Goal: Information Seeking & Learning: Learn about a topic

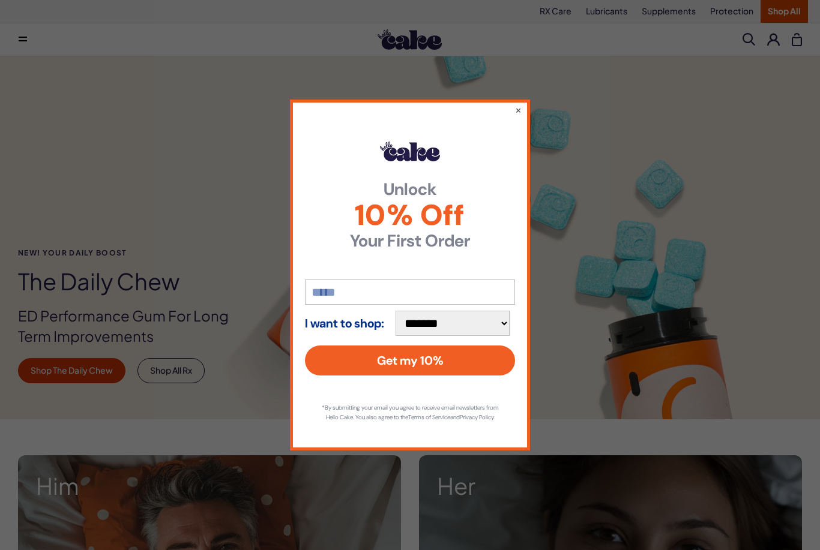
click at [469, 313] on select "**********" at bounding box center [453, 323] width 114 height 25
select select "**********"
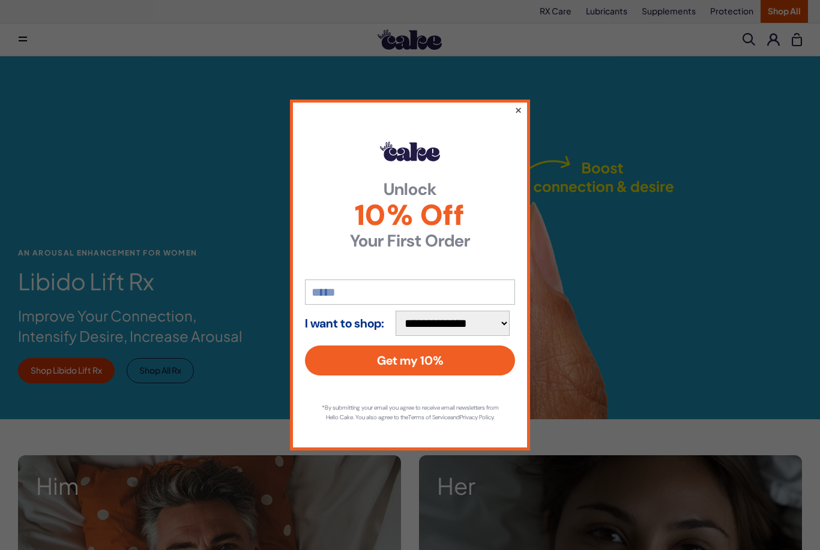
click at [518, 105] on button "×" at bounding box center [518, 110] width 8 height 14
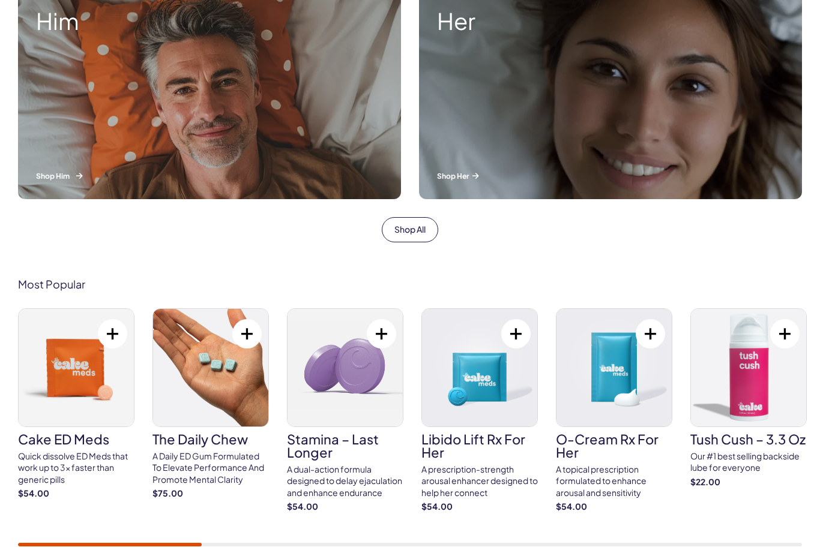
click at [259, 164] on div "Him Shop Him" at bounding box center [209, 94] width 383 height 209
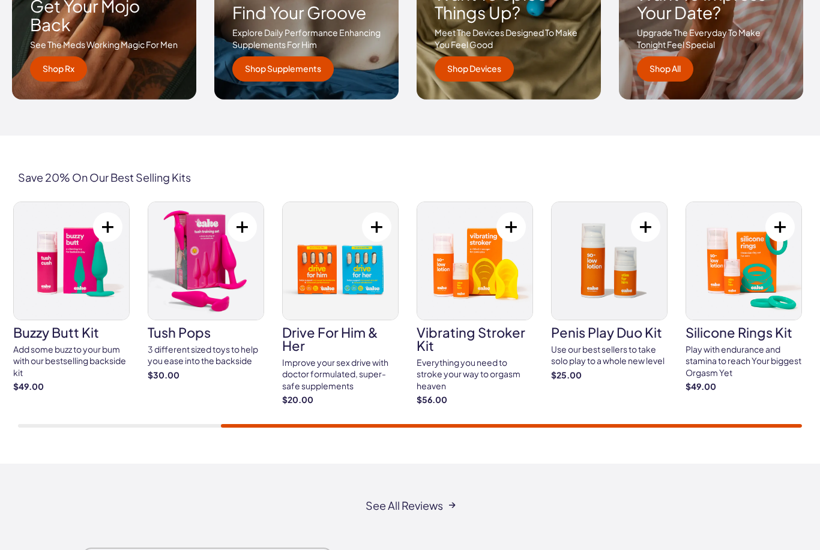
scroll to position [1983, 0]
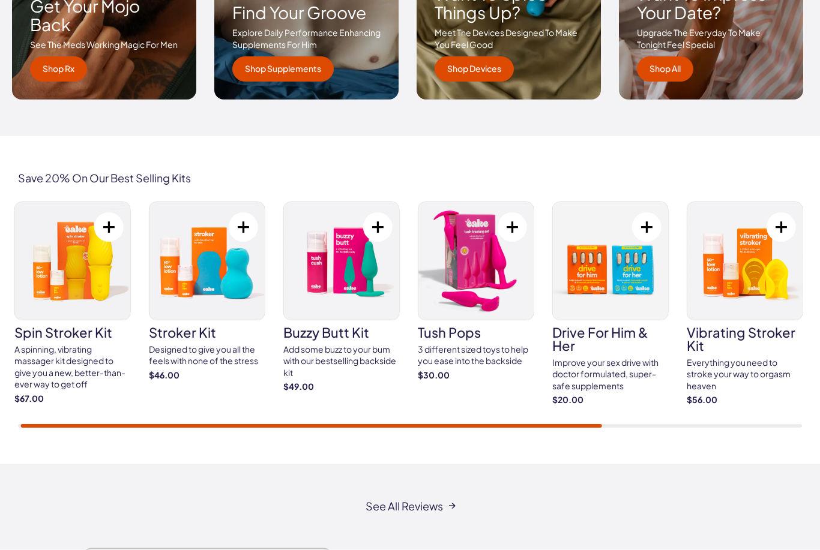
click at [172, 331] on h3 "stroker kit" at bounding box center [207, 333] width 116 height 13
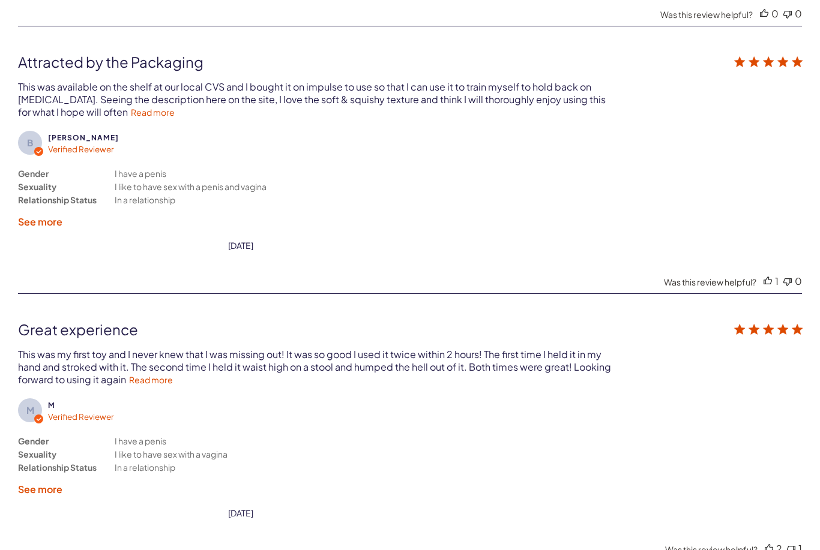
scroll to position [2705, 0]
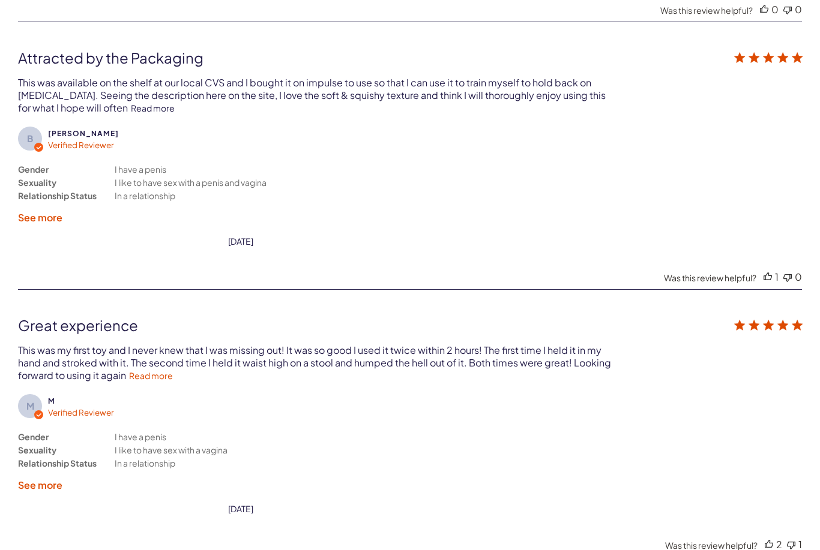
click at [175, 113] on link "Read more" at bounding box center [153, 108] width 44 height 11
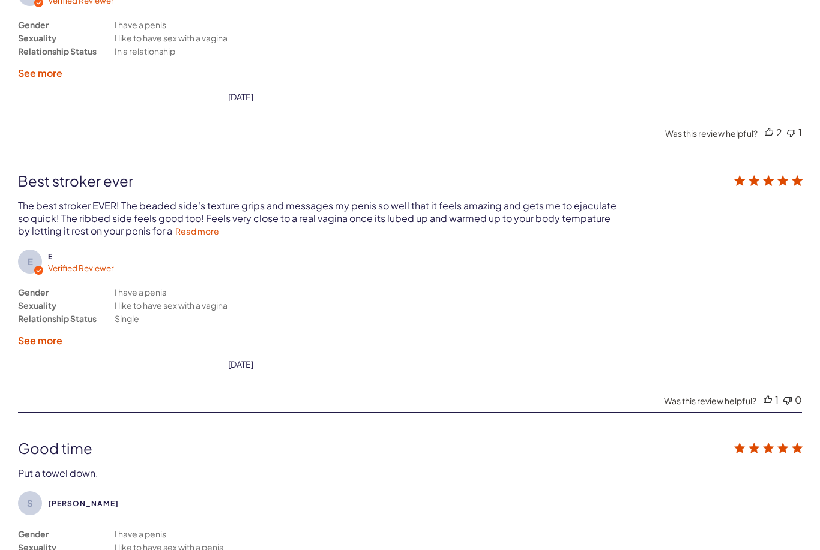
scroll to position [3120, 0]
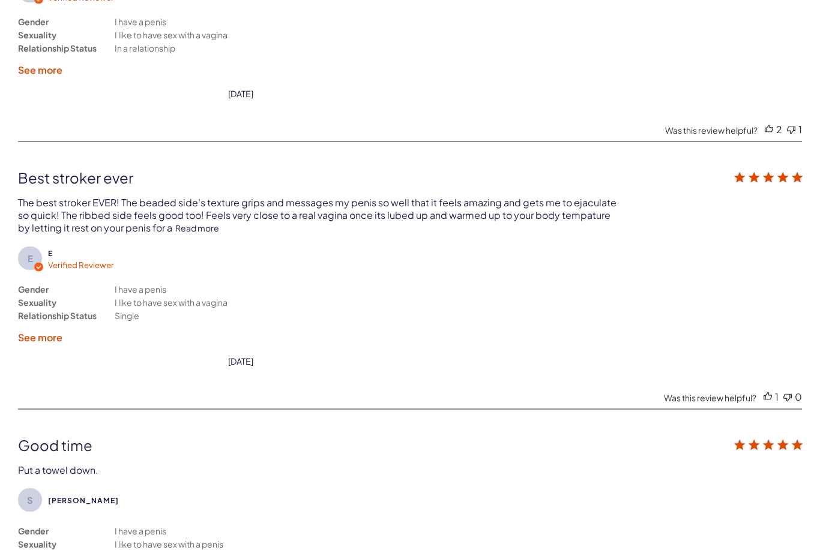
click at [188, 232] on link "Read more" at bounding box center [197, 228] width 44 height 11
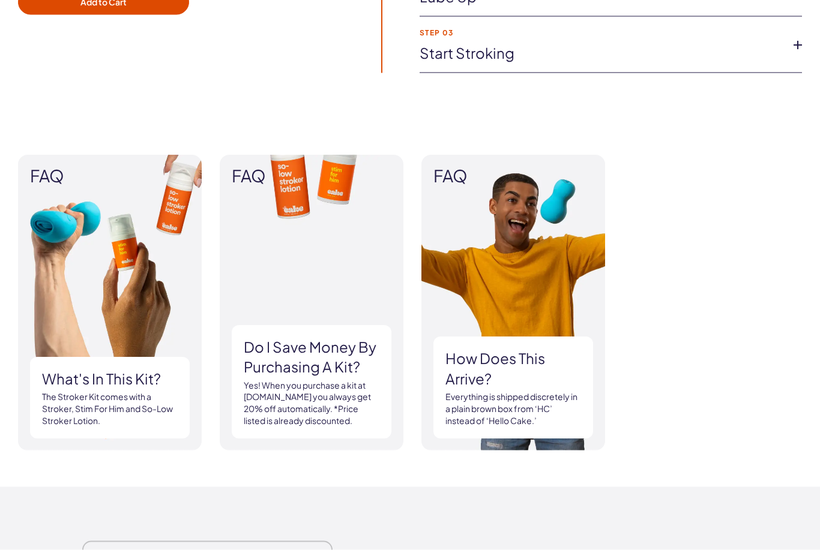
scroll to position [1269, 0]
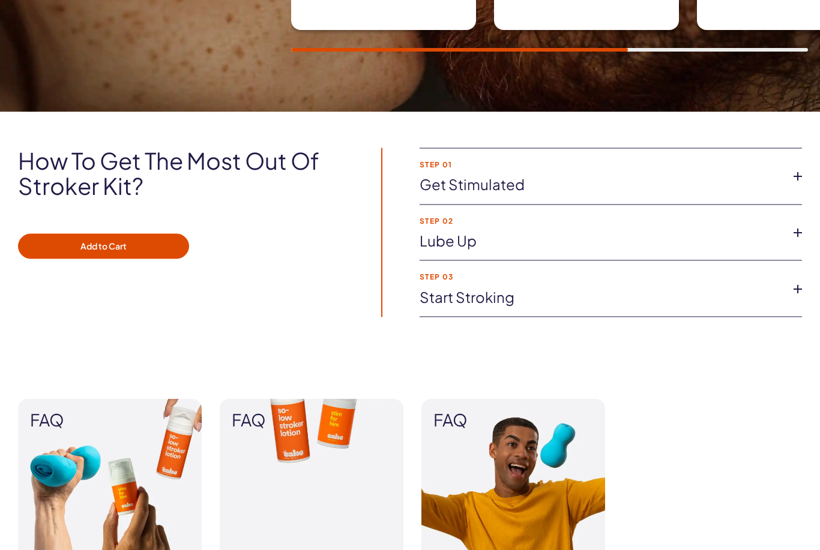
click at [560, 192] on link "Get stimulated" at bounding box center [601, 185] width 363 height 20
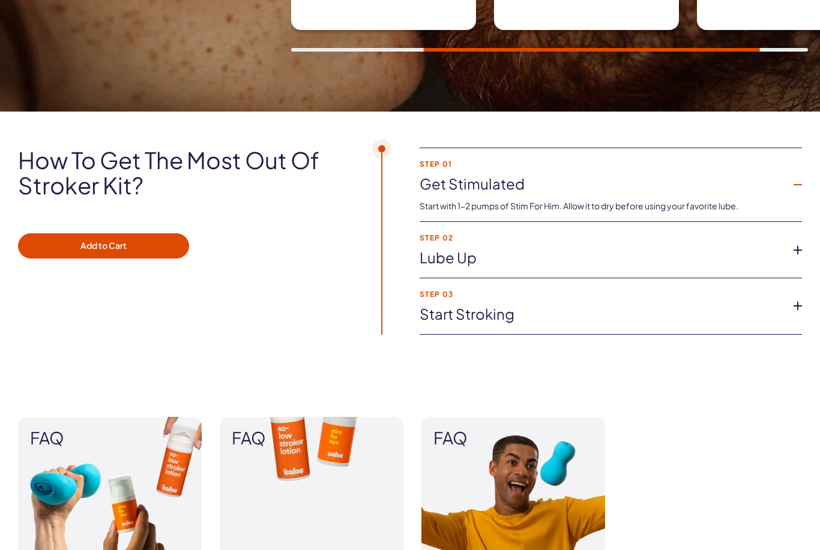
click at [559, 191] on link "Get stimulated" at bounding box center [601, 184] width 363 height 20
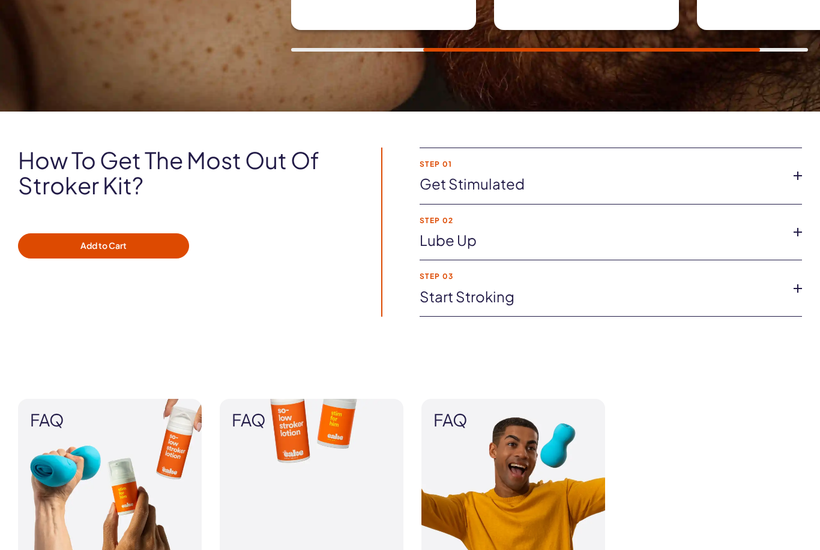
click at [544, 218] on strong "Step 02" at bounding box center [601, 221] width 363 height 8
click at [509, 248] on link "Lube up" at bounding box center [601, 240] width 363 height 20
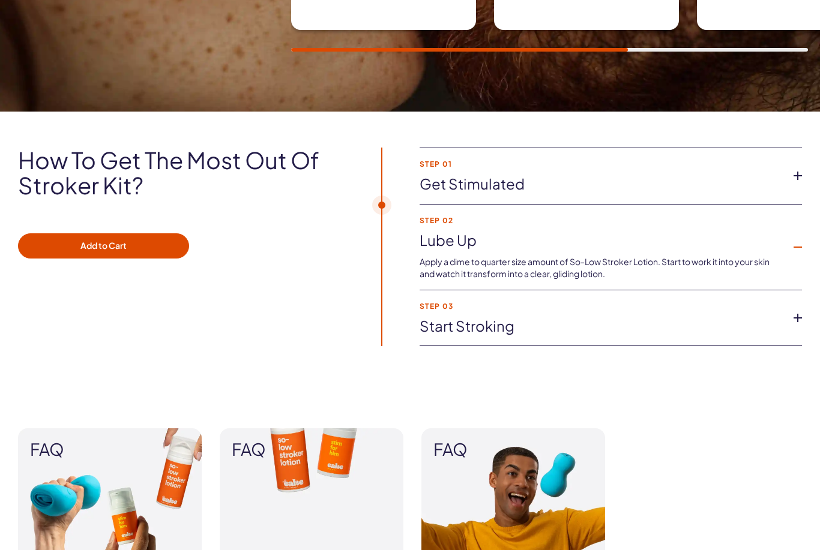
click at [502, 328] on link "Start stroking" at bounding box center [601, 326] width 363 height 20
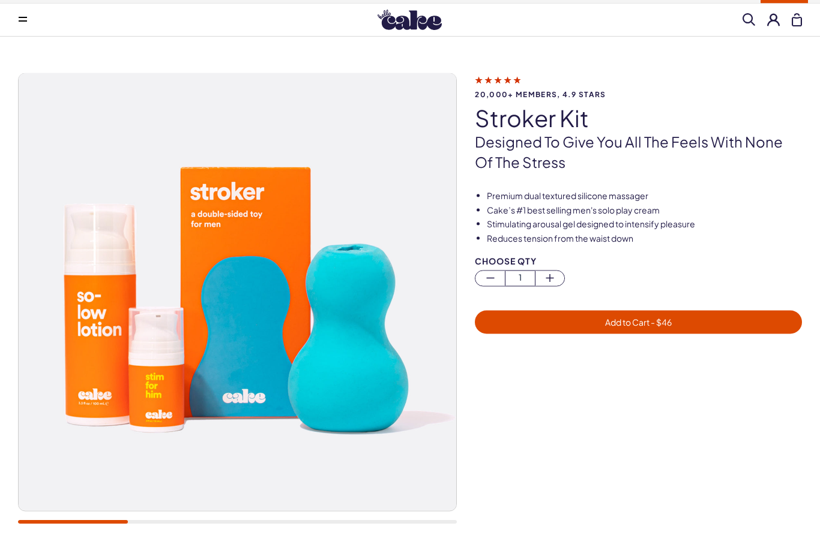
scroll to position [0, 0]
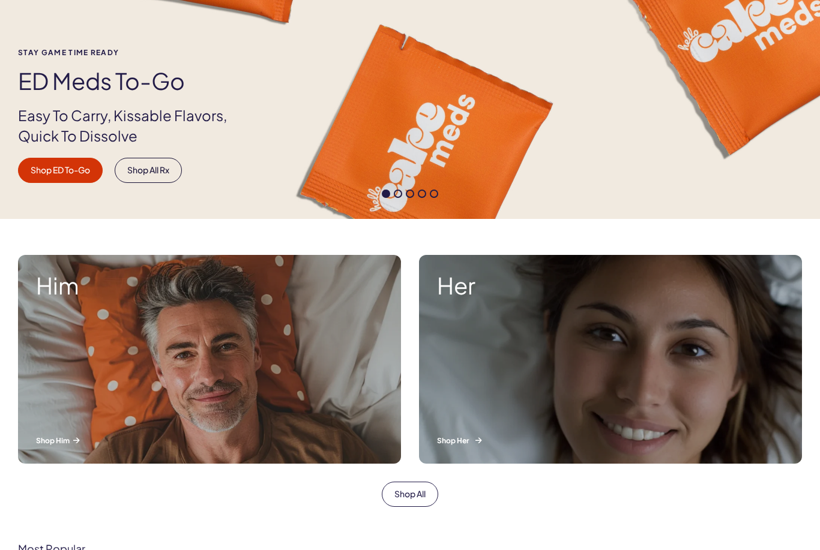
scroll to position [200, 0]
click at [529, 383] on div "Her Shop Her" at bounding box center [610, 359] width 383 height 209
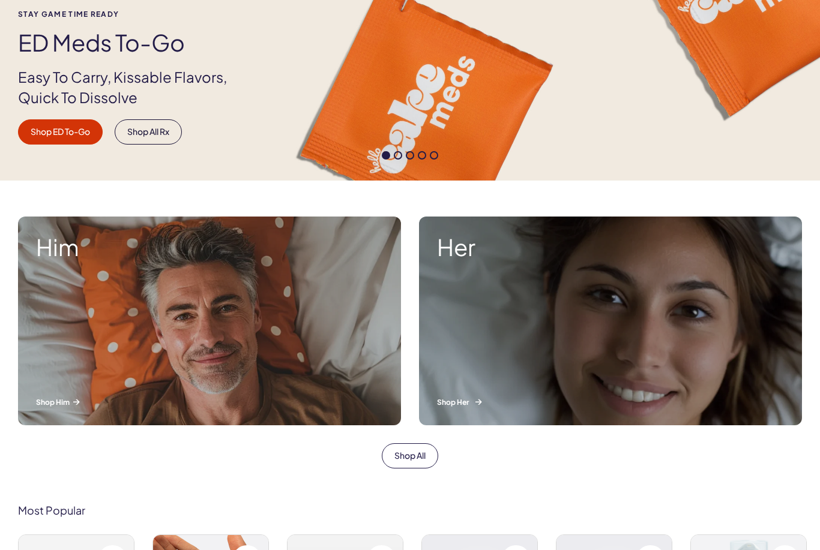
click at [520, 366] on div "Her Shop Her" at bounding box center [610, 321] width 383 height 209
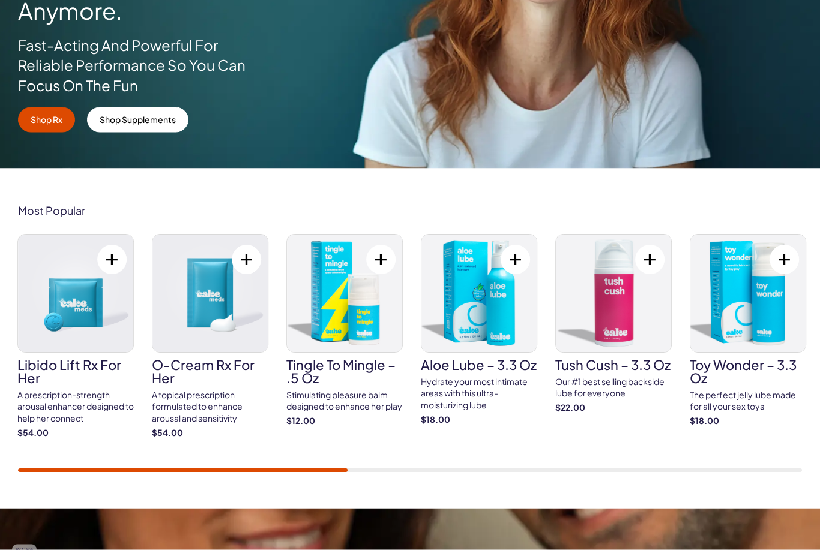
scroll to position [267, 0]
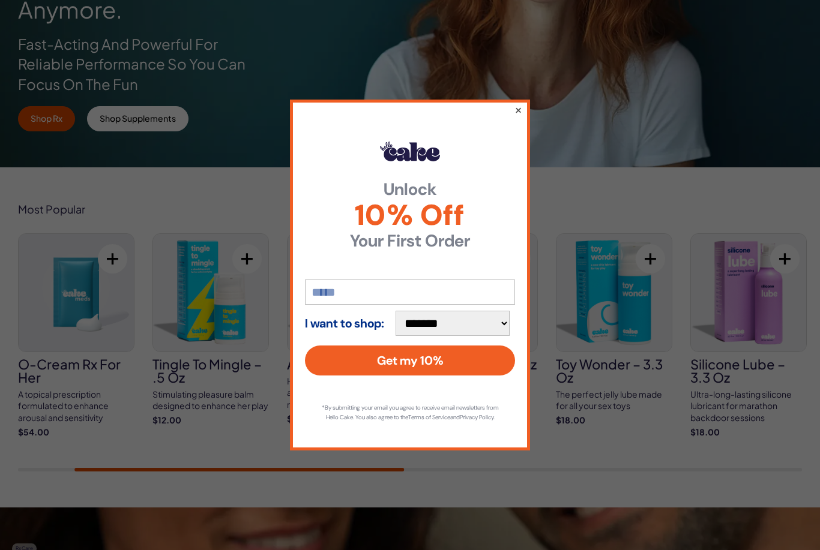
click at [519, 117] on button "×" at bounding box center [518, 110] width 8 height 14
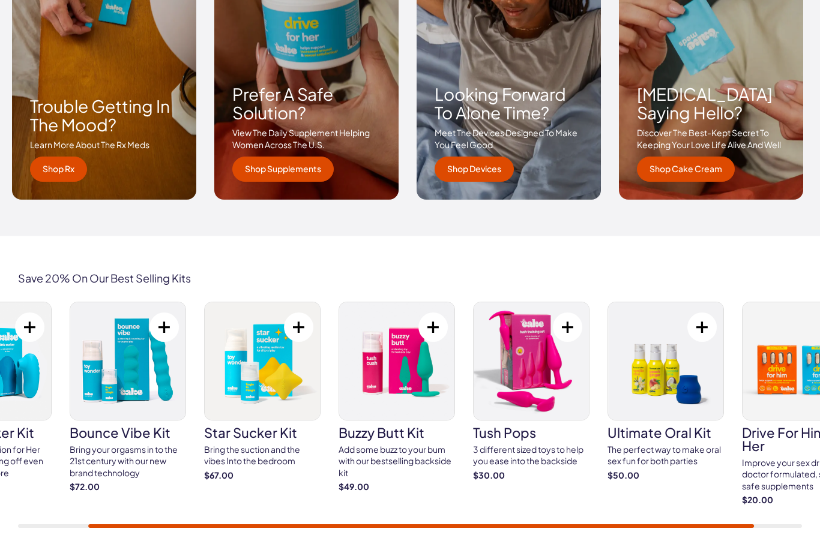
scroll to position [1885, 0]
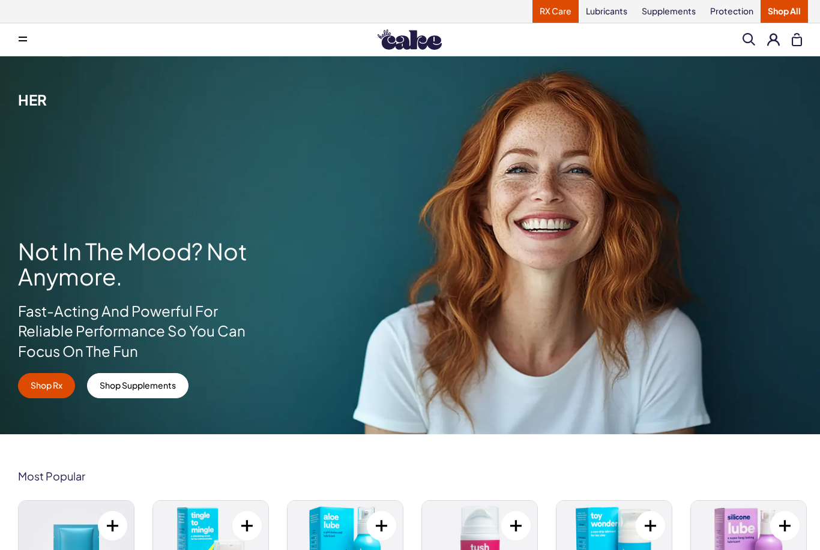
click at [553, 7] on link "RX Care" at bounding box center [555, 11] width 46 height 23
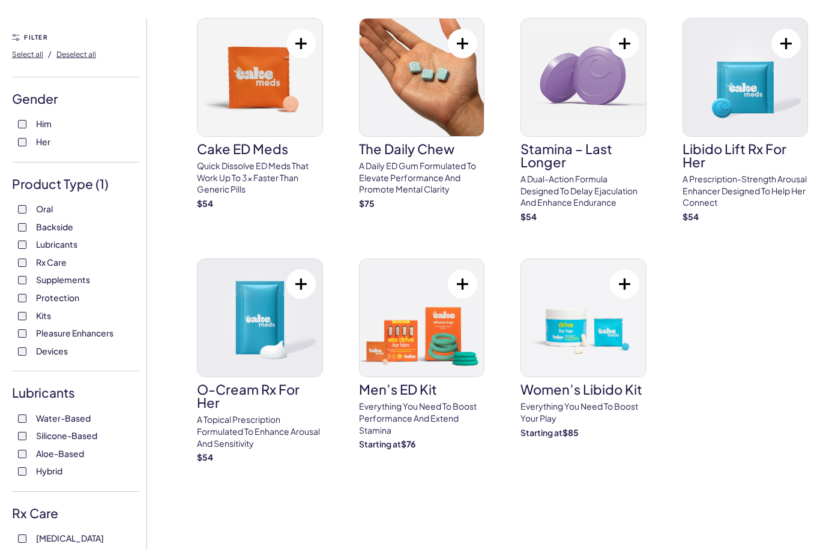
scroll to position [109, 0]
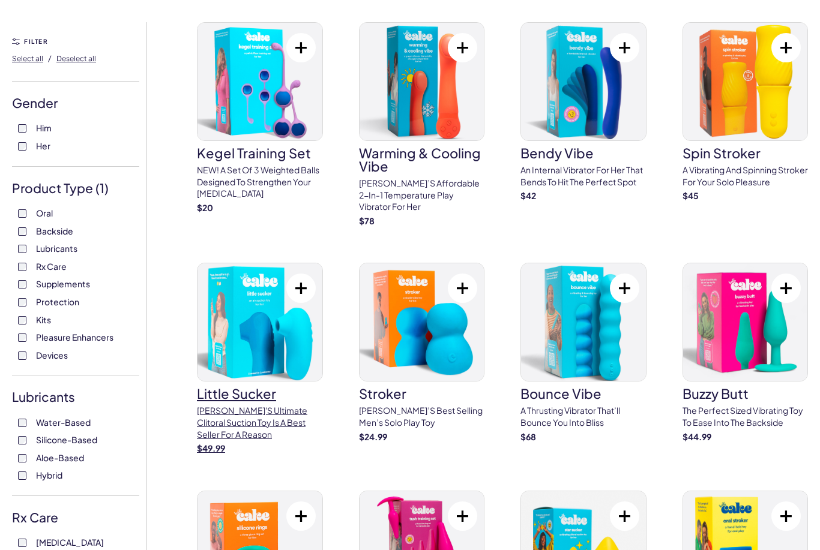
scroll to position [10, 0]
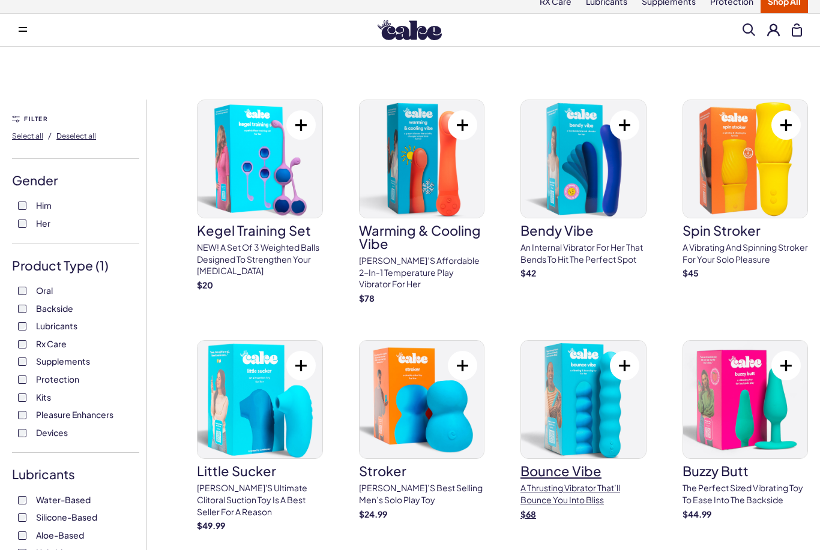
click at [537, 378] on img at bounding box center [583, 400] width 125 height 118
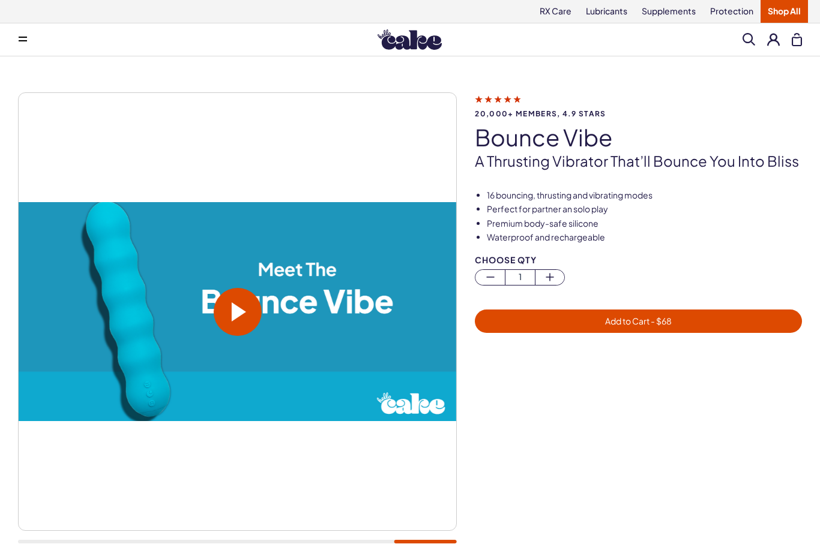
click at [241, 316] on span at bounding box center [239, 312] width 14 height 19
click at [360, 354] on video at bounding box center [238, 311] width 438 height 219
click at [368, 361] on video at bounding box center [238, 311] width 438 height 219
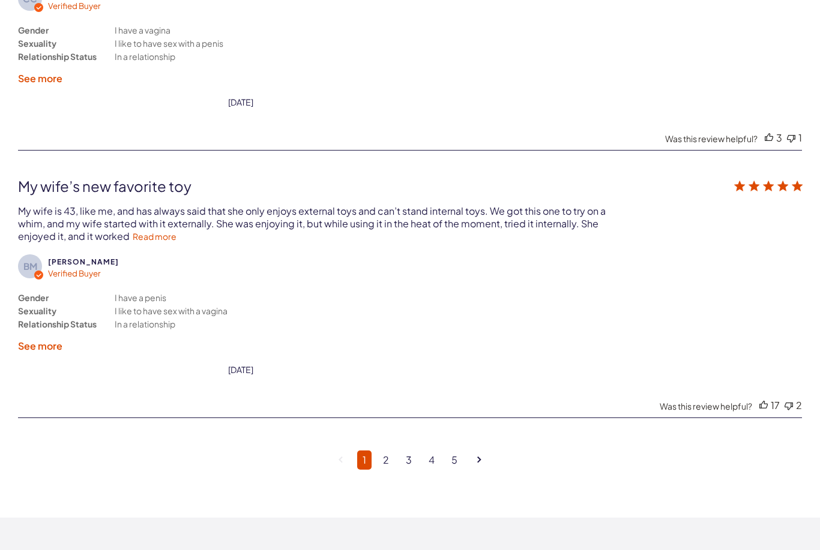
scroll to position [3071, 0]
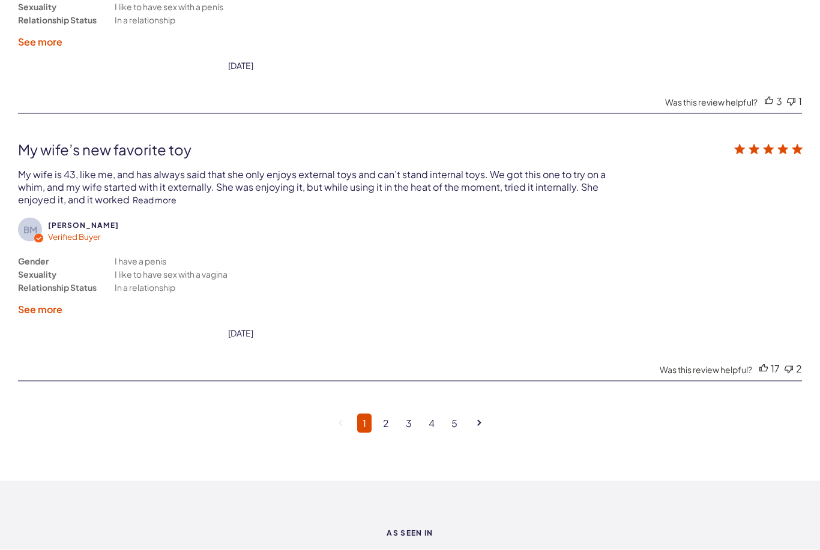
click at [147, 205] on link "Read more" at bounding box center [155, 199] width 44 height 11
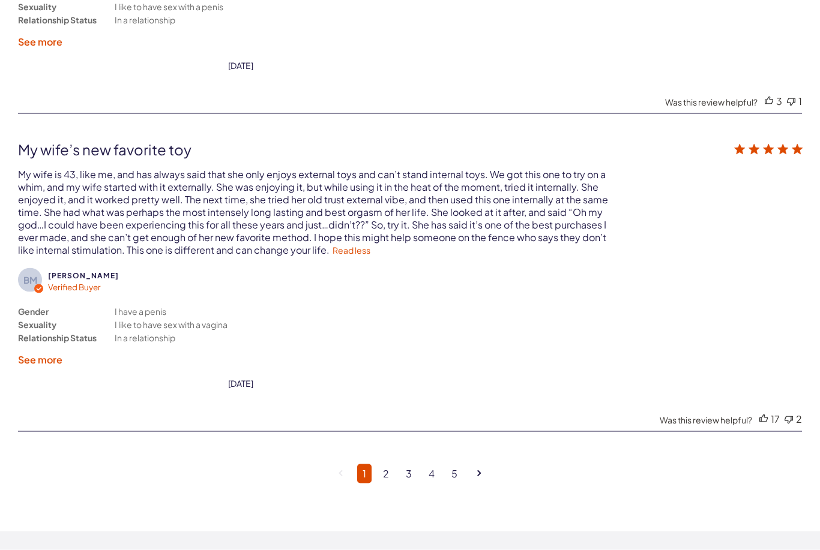
scroll to position [3072, 0]
click at [388, 483] on link "2" at bounding box center [386, 473] width 17 height 19
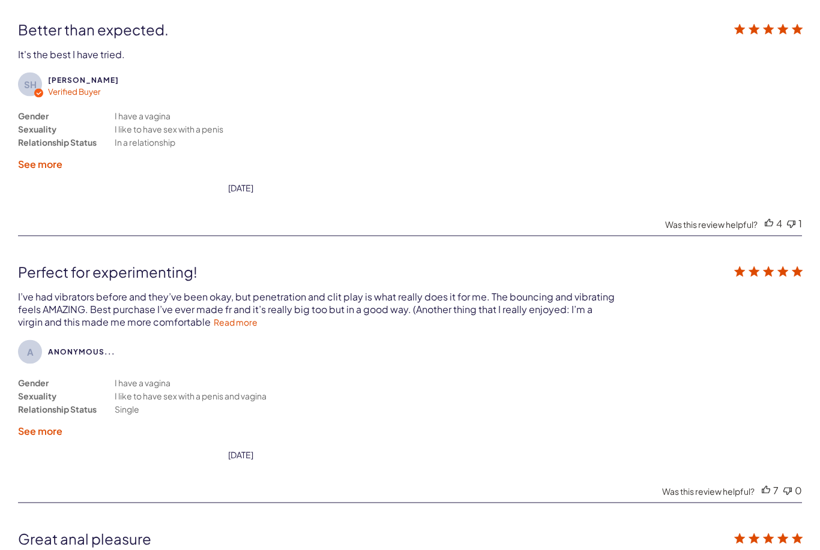
scroll to position [2464, 0]
click at [214, 326] on link "Read more" at bounding box center [236, 321] width 44 height 11
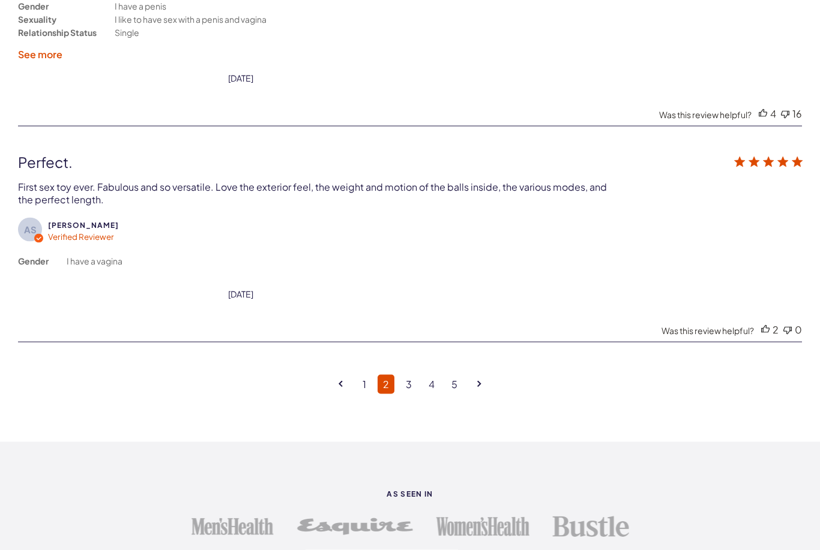
scroll to position [3113, 0]
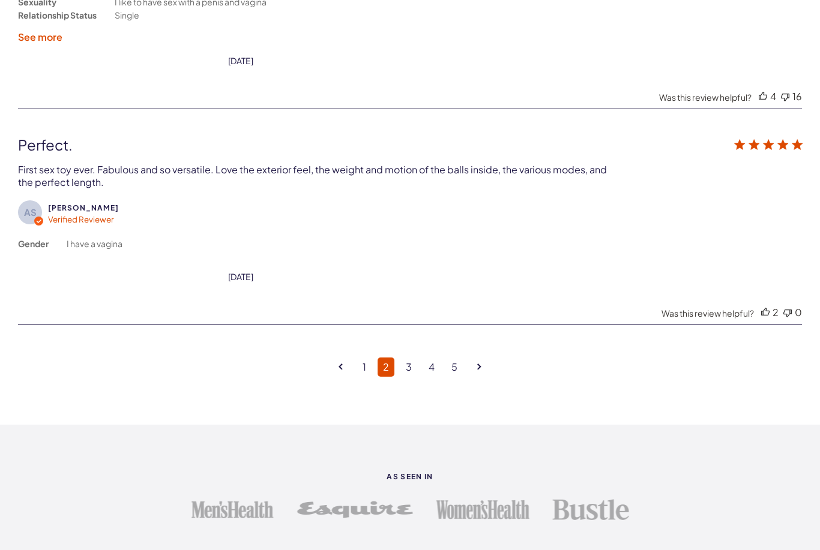
drag, startPoint x: 406, startPoint y: 379, endPoint x: 406, endPoint y: 400, distance: 21.6
click at [406, 377] on link "3" at bounding box center [408, 367] width 17 height 19
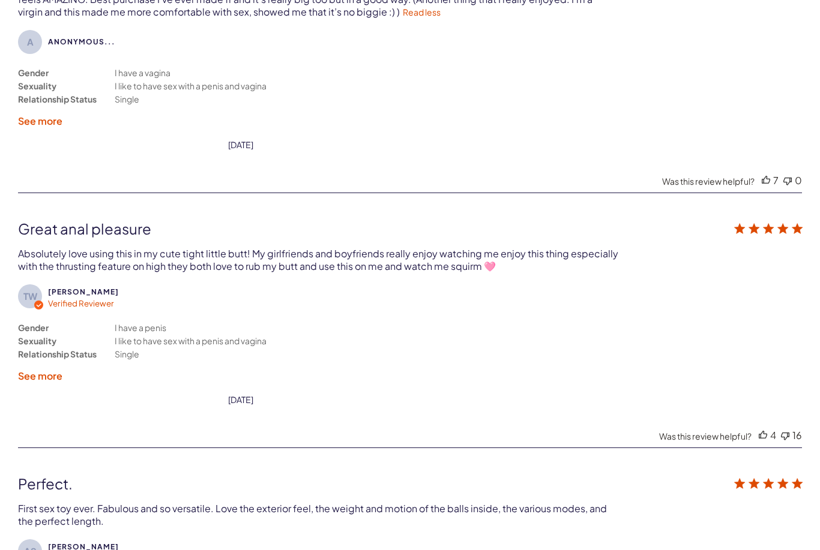
scroll to position [2205, 0]
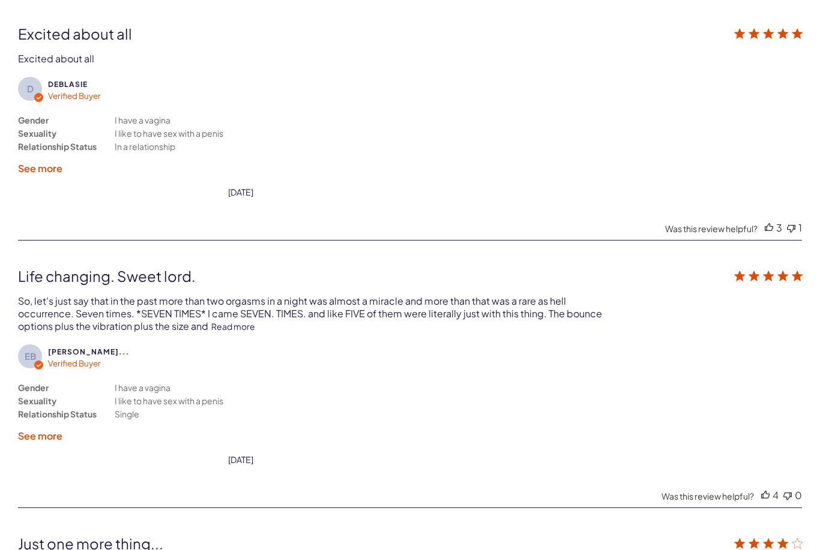
click at [232, 328] on link "Read more" at bounding box center [233, 326] width 44 height 11
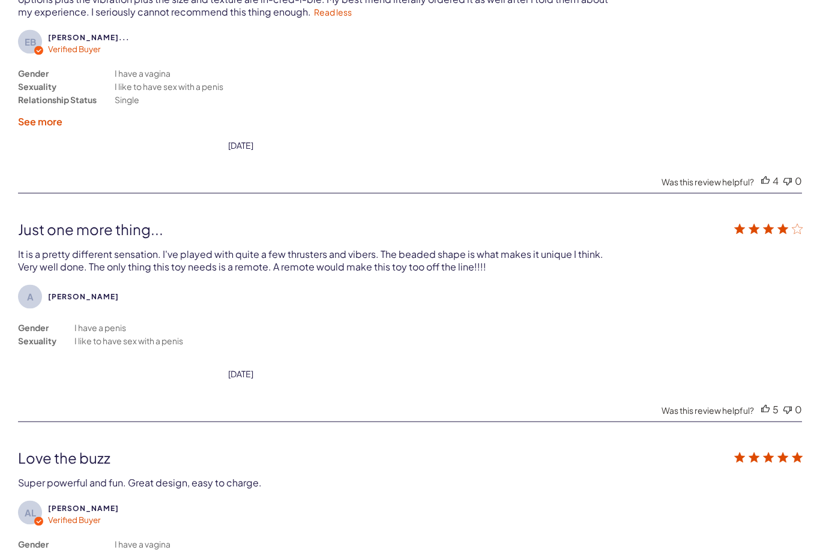
scroll to position [2540, 0]
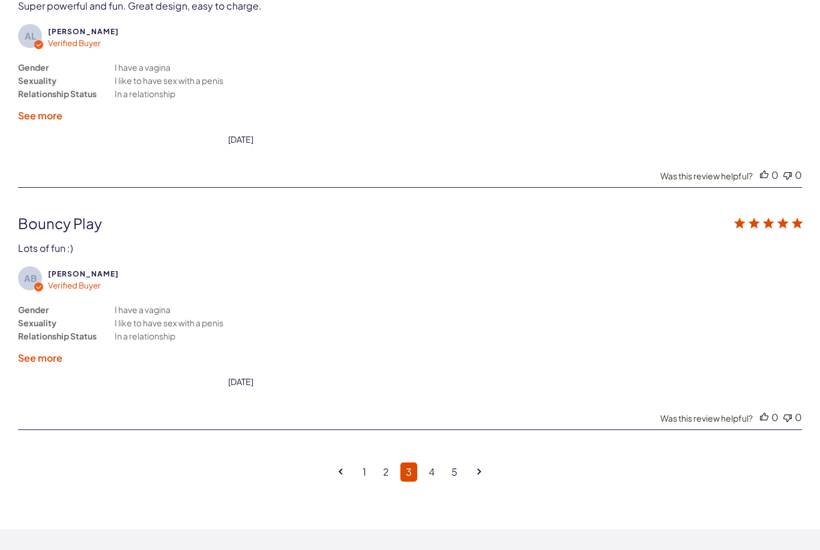
drag, startPoint x: 425, startPoint y: 483, endPoint x: 425, endPoint y: 502, distance: 18.6
click at [425, 482] on link "4" at bounding box center [431, 472] width 17 height 19
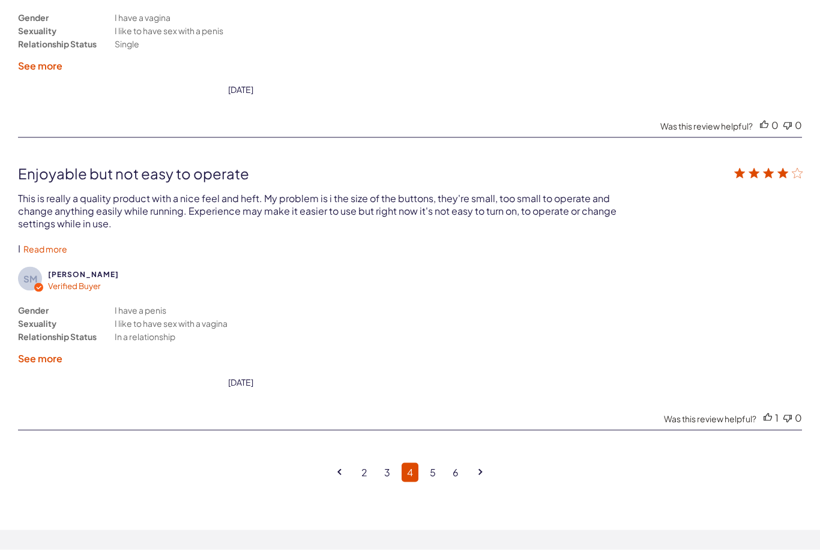
scroll to position [3049, 0]
click at [33, 254] on link "Read more" at bounding box center [45, 248] width 44 height 11
drag, startPoint x: 428, startPoint y: 482, endPoint x: 428, endPoint y: 502, distance: 19.8
click at [428, 482] on link "5" at bounding box center [432, 472] width 17 height 19
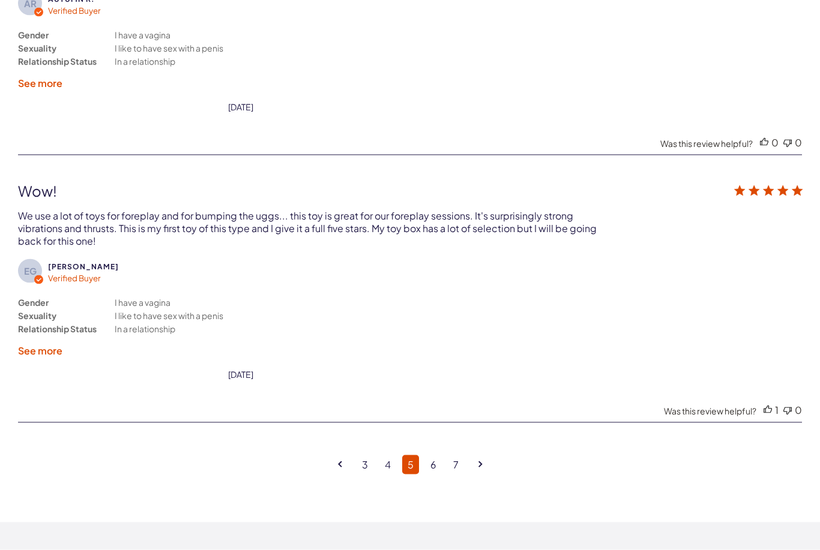
scroll to position [3044, 0]
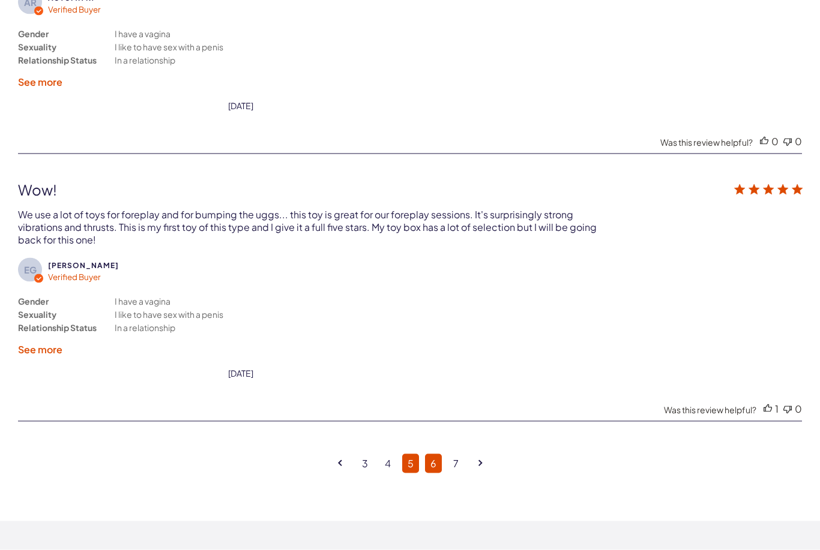
click at [434, 472] on link "6" at bounding box center [433, 463] width 17 height 19
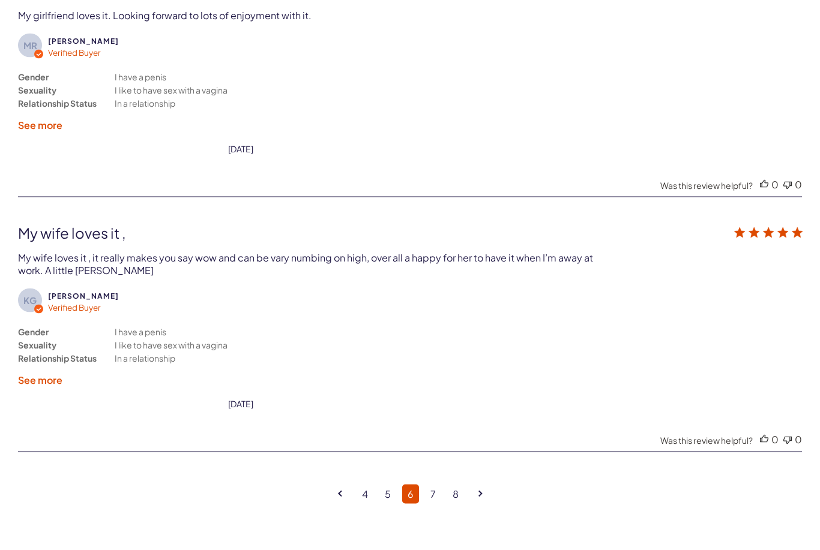
scroll to position [3003, 0]
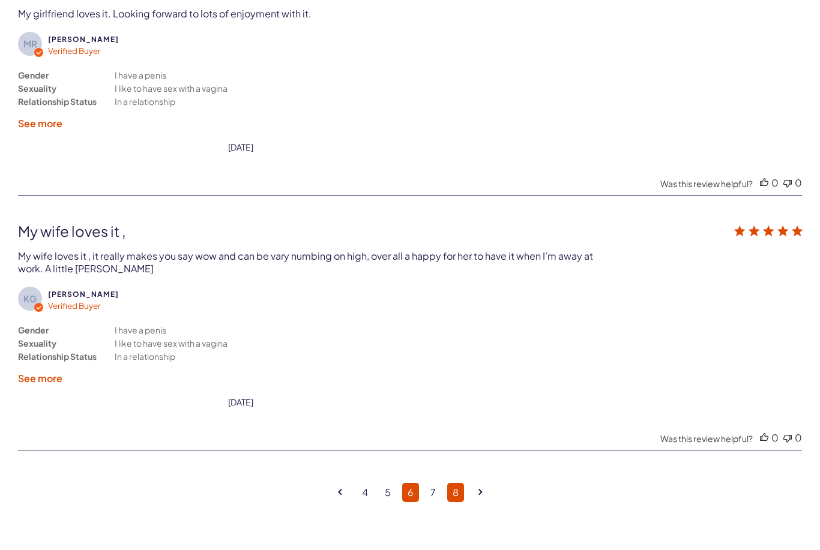
click at [434, 501] on link "7" at bounding box center [433, 492] width 16 height 19
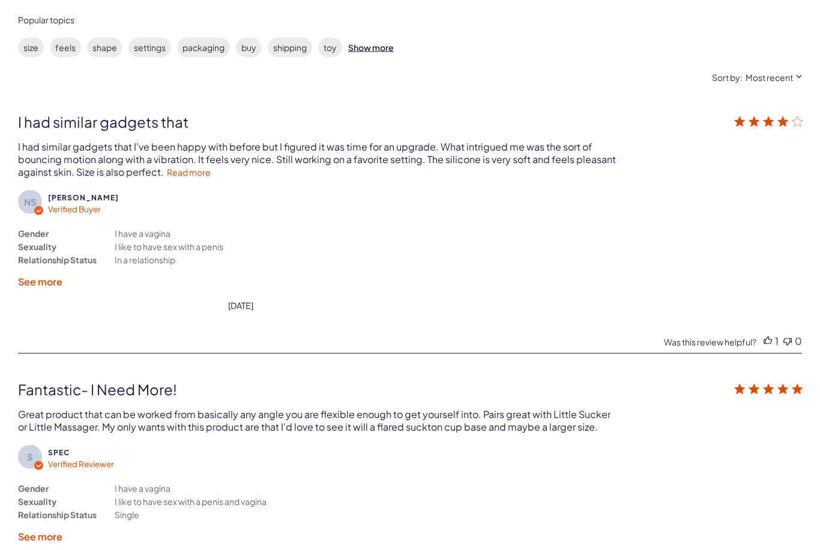
scroll to position [2113, 0]
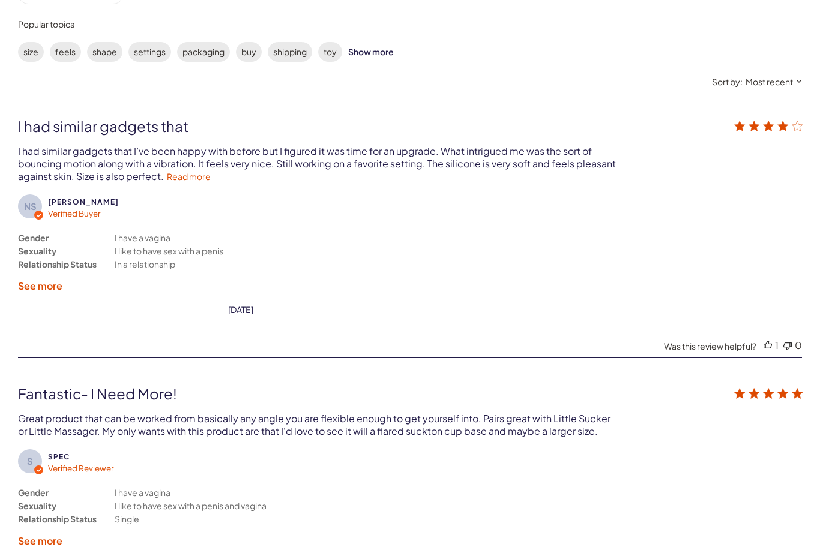
click at [203, 179] on link "Read more" at bounding box center [189, 176] width 44 height 11
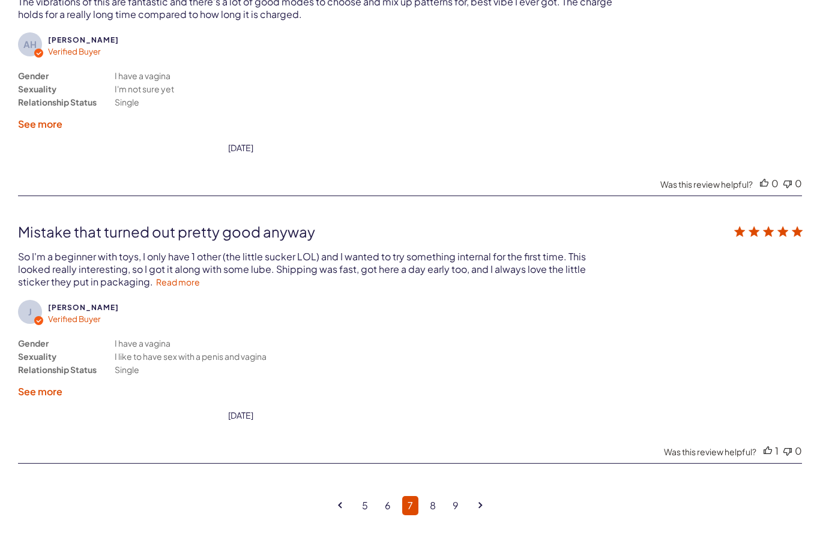
scroll to position [3104, 0]
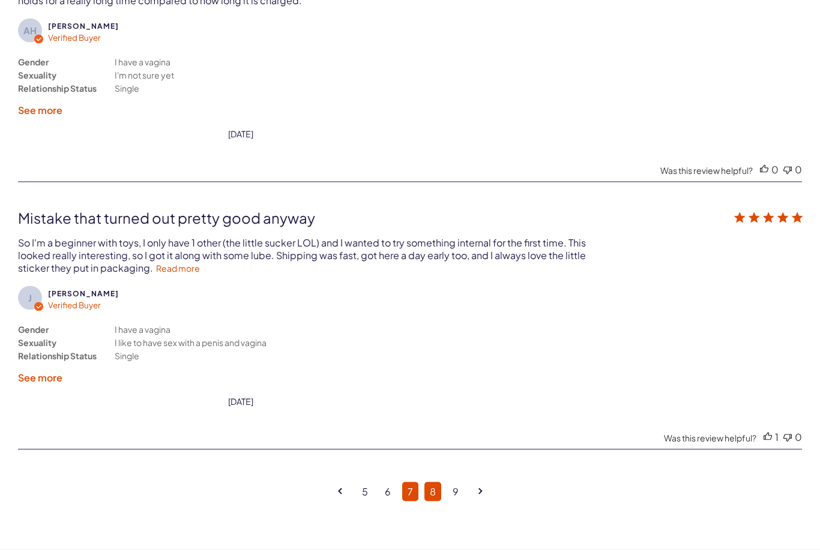
click at [427, 498] on link "8" at bounding box center [432, 492] width 17 height 19
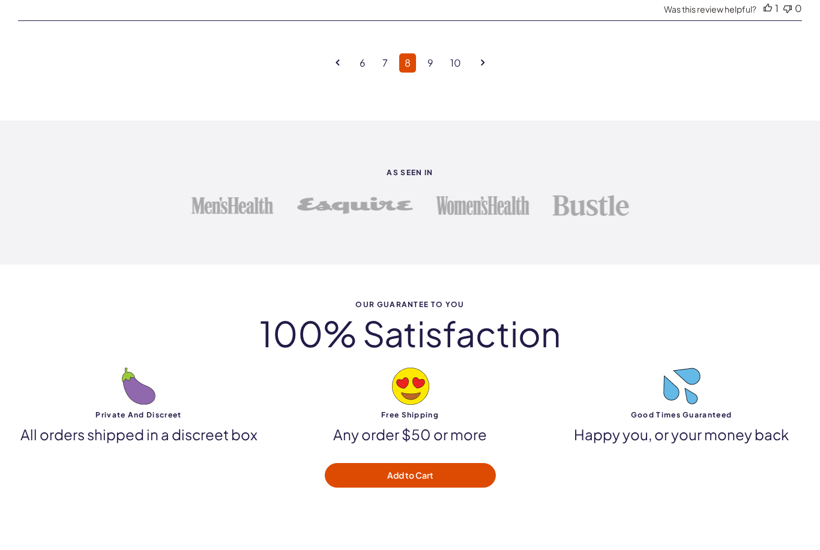
scroll to position [3431, 0]
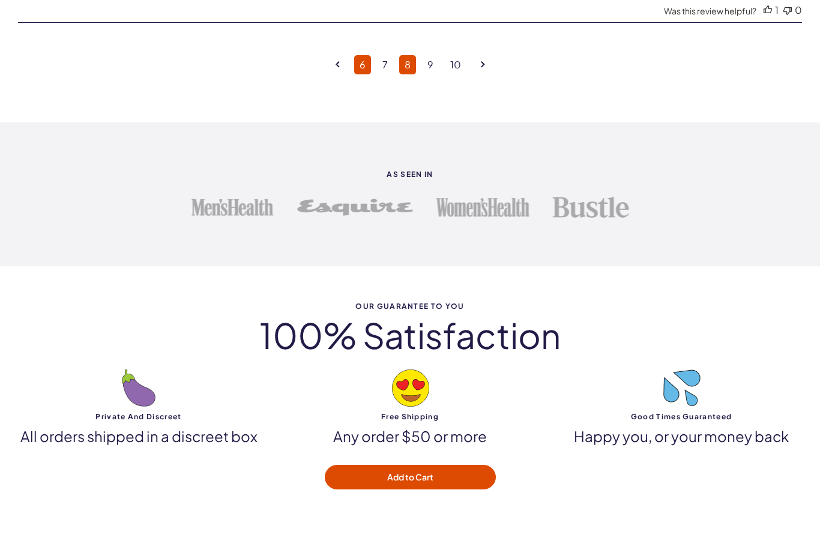
click at [384, 74] on link "7" at bounding box center [385, 64] width 16 height 19
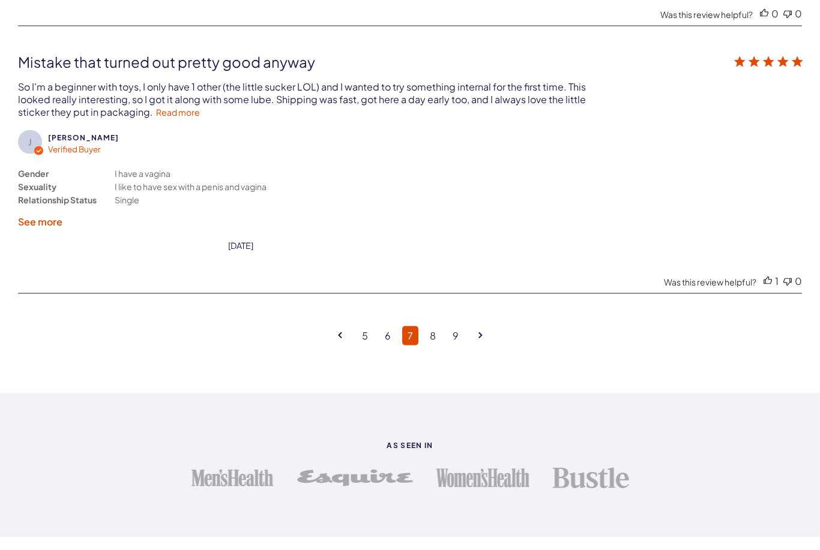
scroll to position [3093, 0]
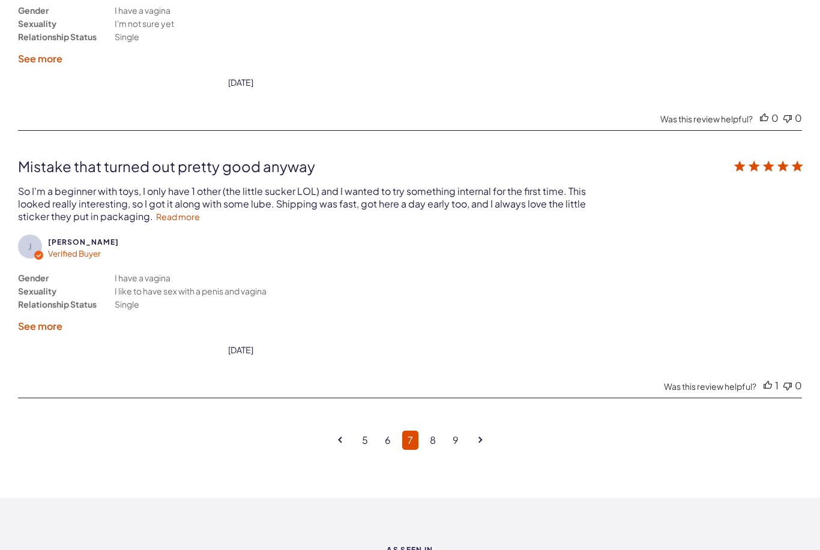
click at [108, 235] on div "[PERSON_NAME] Verified Buyer Gender Sexuality Relationship Status I have a vagi…" at bounding box center [410, 256] width 784 height 198
click at [108, 230] on div "[PERSON_NAME] Verified Buyer Gender Sexuality Relationship Status I have a vagi…" at bounding box center [410, 256] width 784 height 198
click at [156, 222] on link "Read more" at bounding box center [178, 216] width 44 height 11
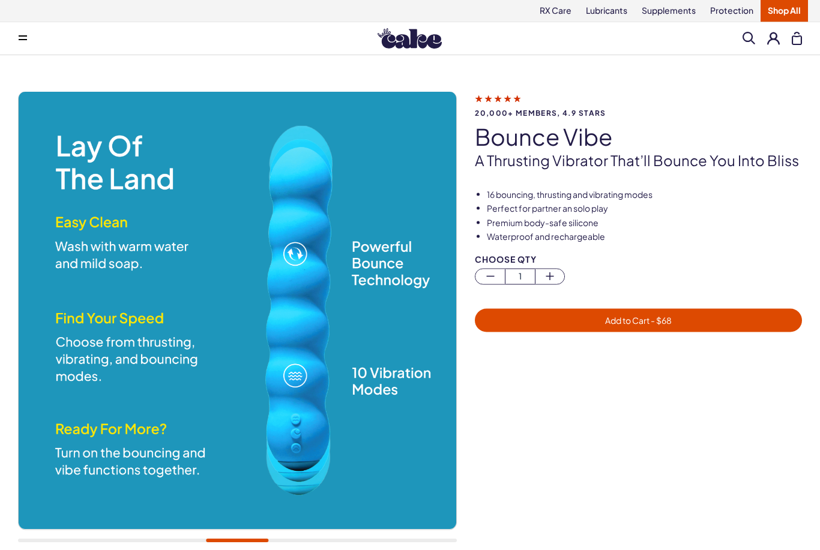
scroll to position [0, 0]
